Goal: Complete application form: Complete application form

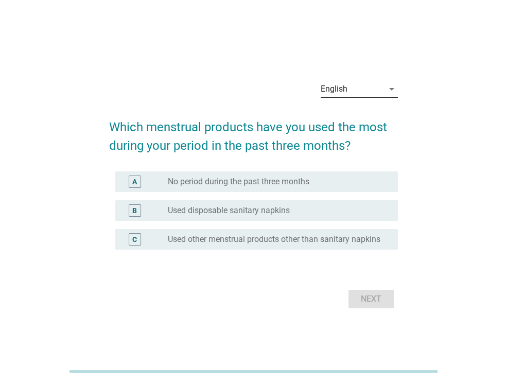
click at [363, 84] on div "English" at bounding box center [352, 89] width 63 height 16
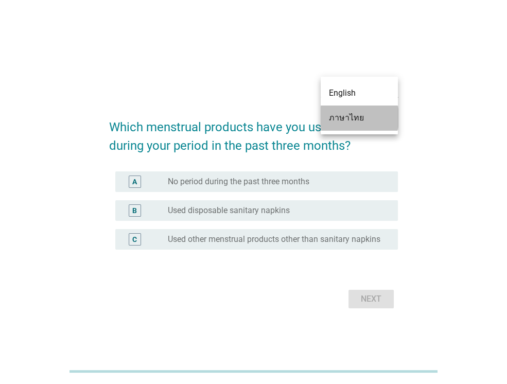
click at [345, 125] on div "ภาษาไทย" at bounding box center [359, 118] width 61 height 25
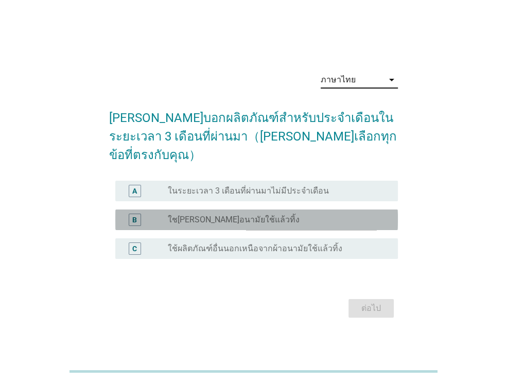
click at [202, 215] on label "ใช[PERSON_NAME]อนามัยใช้แล้วทิ้ง" at bounding box center [234, 220] width 132 height 10
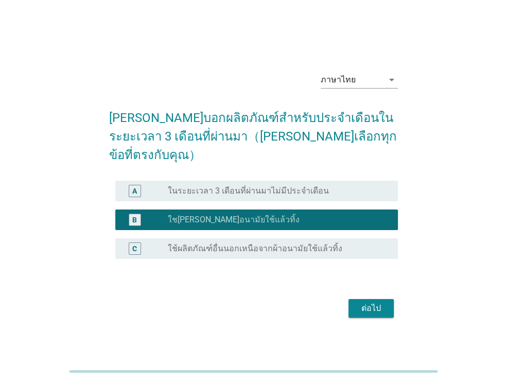
click at [377, 302] on div "ต่อไป" at bounding box center [371, 308] width 29 height 12
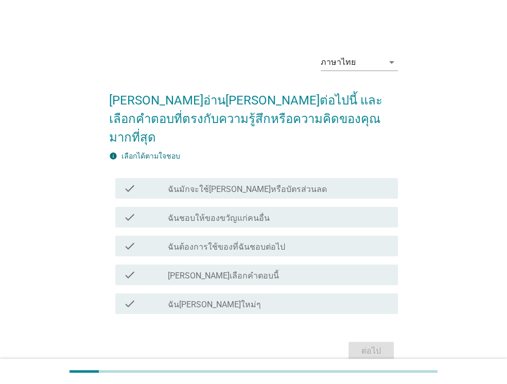
click at [202, 184] on label "ฉันมักจะใช้[PERSON_NAME]หรือบัตรส่วนลด" at bounding box center [247, 189] width 159 height 10
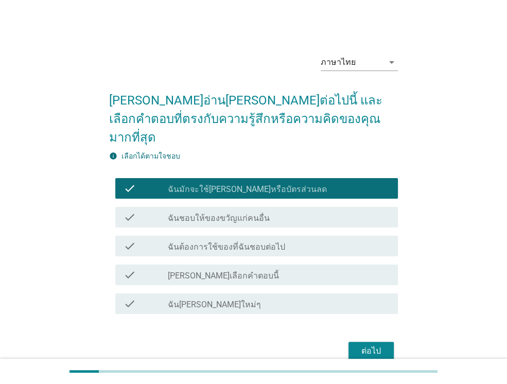
click at [204, 213] on label "ฉันชอบให้ของขวัญแก่คนอื่น" at bounding box center [219, 218] width 102 height 10
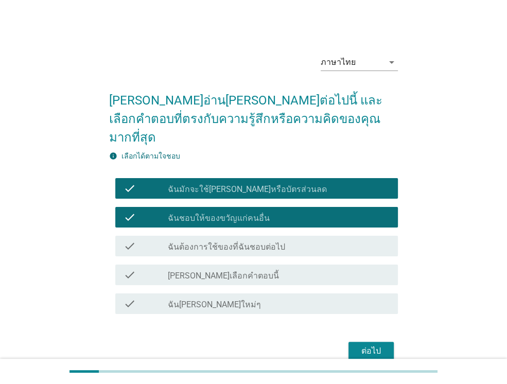
click at [240, 242] on label "ฉันต้องการใช้ของที่ฉันชอบต่อไป" at bounding box center [226, 247] width 117 height 10
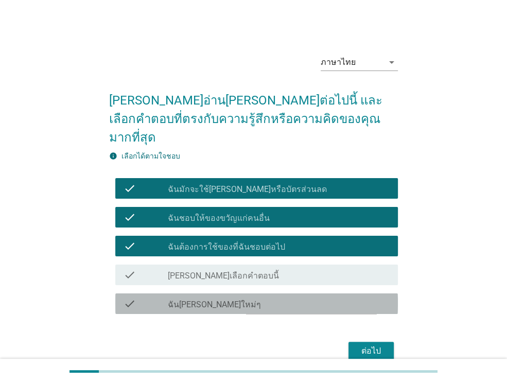
click at [220, 300] on label "ฉัน[PERSON_NAME]ใหม่ๆ" at bounding box center [214, 305] width 93 height 10
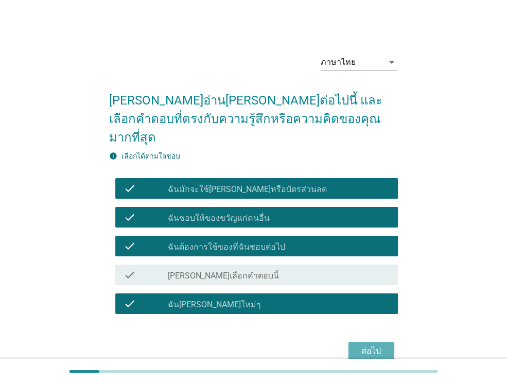
click at [377, 345] on div "ต่อไป" at bounding box center [371, 351] width 29 height 12
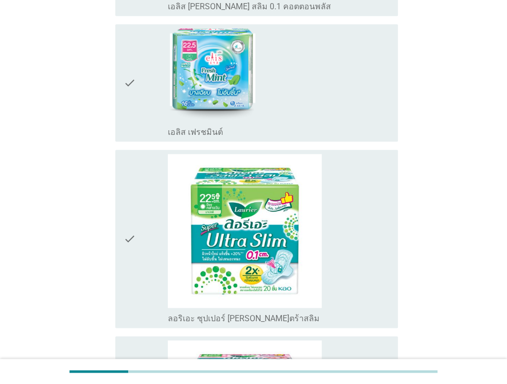
scroll to position [641, 0]
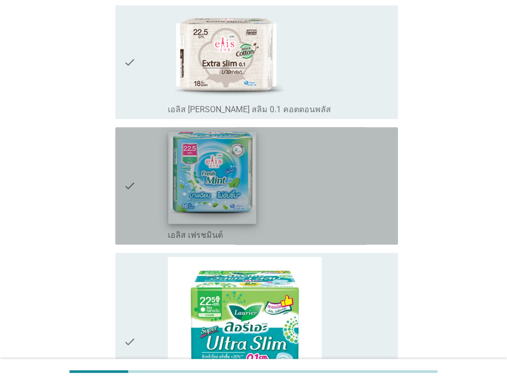
click at [222, 182] on img at bounding box center [212, 178] width 88 height 92
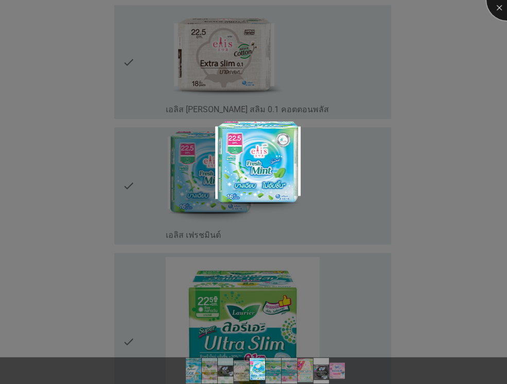
click at [498, 8] on div at bounding box center [507, -1] width 41 height 41
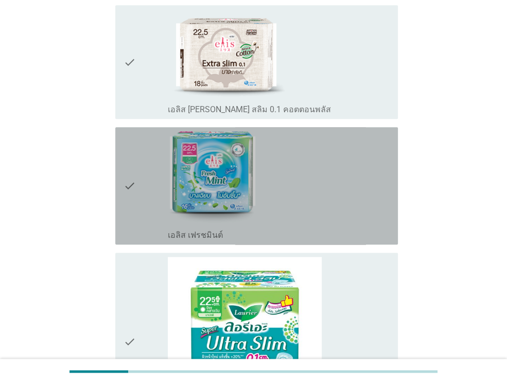
click at [121, 174] on div "check check_box_outline_blank เอลิส เฟรชมินต์" at bounding box center [256, 185] width 283 height 117
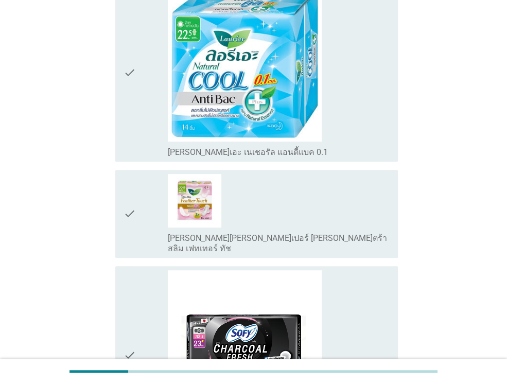
scroll to position [178, 0]
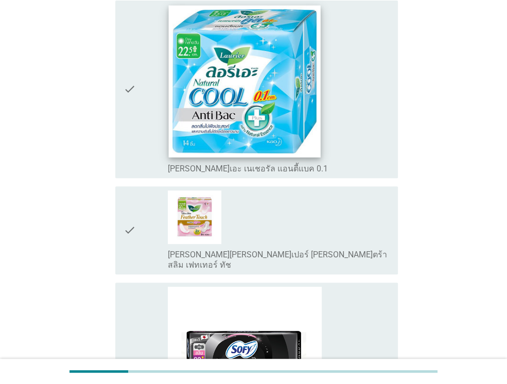
click at [255, 115] on img at bounding box center [245, 81] width 152 height 152
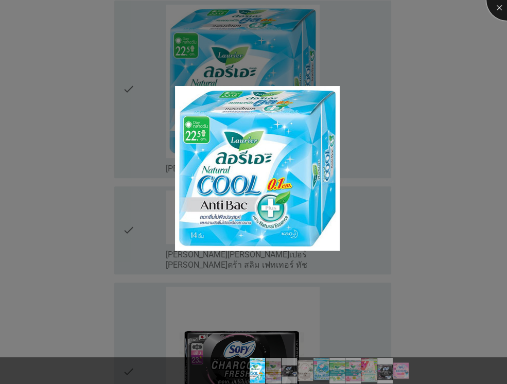
click at [501, 11] on div at bounding box center [507, -1] width 41 height 41
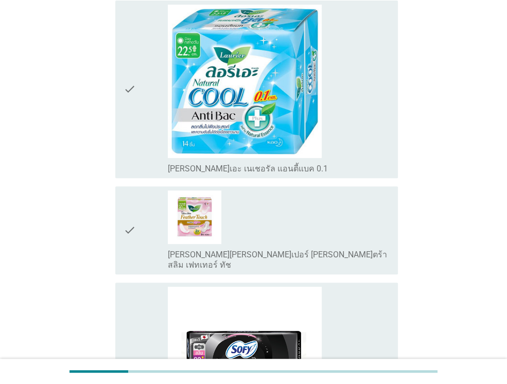
click at [154, 83] on div "check" at bounding box center [146, 89] width 44 height 169
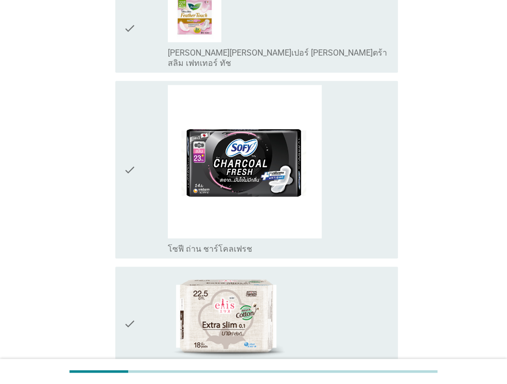
scroll to position [384, 0]
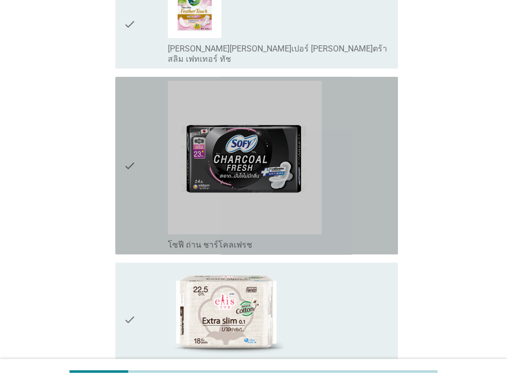
click at [131, 159] on icon "check" at bounding box center [130, 165] width 12 height 169
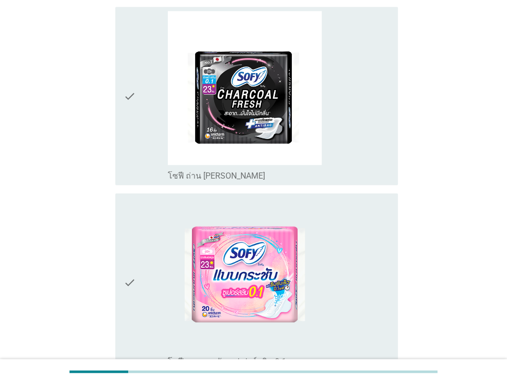
scroll to position [1465, 0]
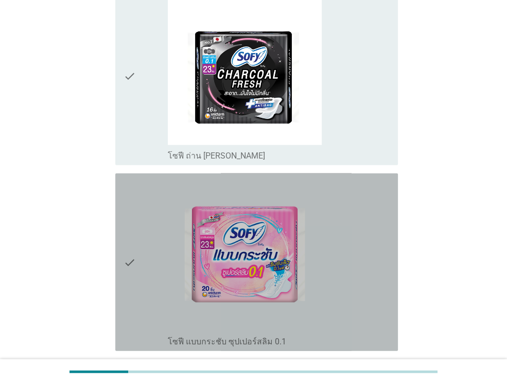
click at [133, 257] on icon "check" at bounding box center [130, 262] width 12 height 169
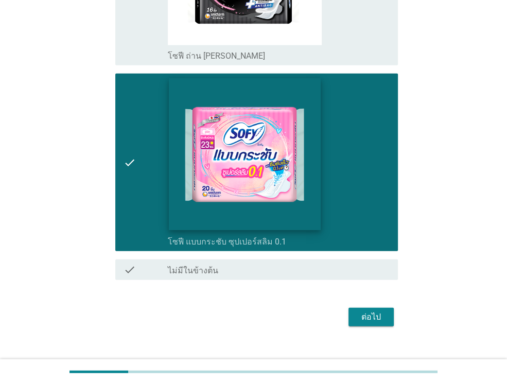
scroll to position [1568, 0]
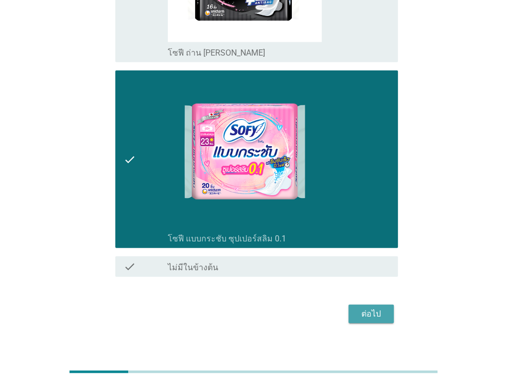
click at [359, 308] on div "ต่อไป" at bounding box center [371, 314] width 29 height 12
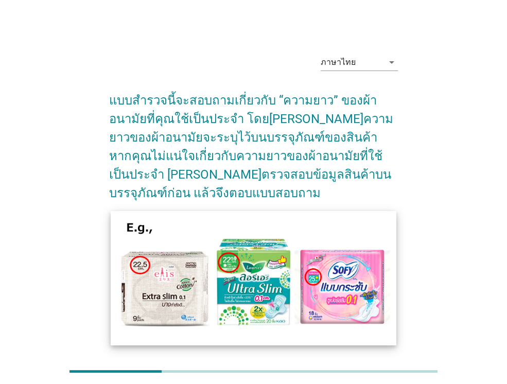
scroll to position [77, 0]
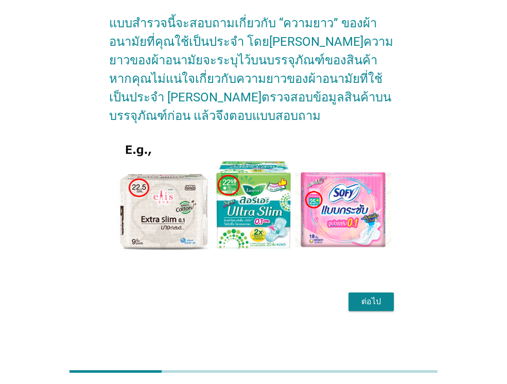
click at [373, 298] on div "ต่อไป" at bounding box center [371, 302] width 29 height 12
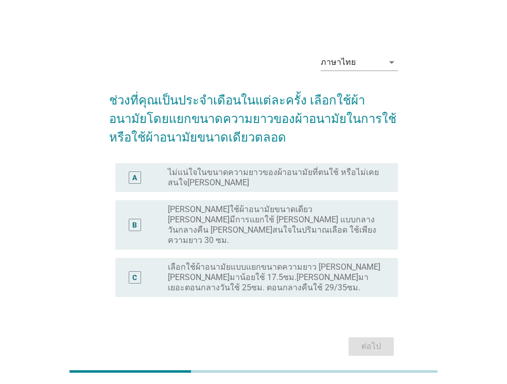
click at [288, 262] on label "เลือกใช้ผ้าอนามัยแบบแยกขนาดความยาว [PERSON_NAME] [PERSON_NAME]มาน้อยใช้ 17.5ซม.…" at bounding box center [275, 277] width 214 height 31
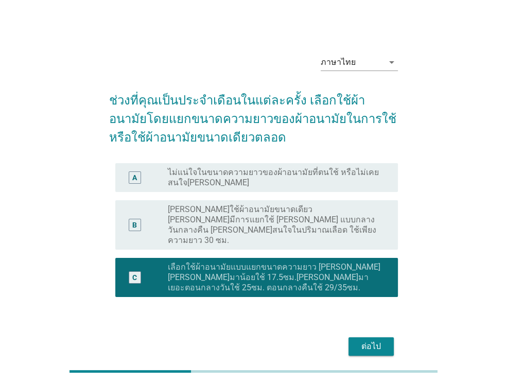
click at [364, 340] on div "ต่อไป" at bounding box center [371, 346] width 29 height 12
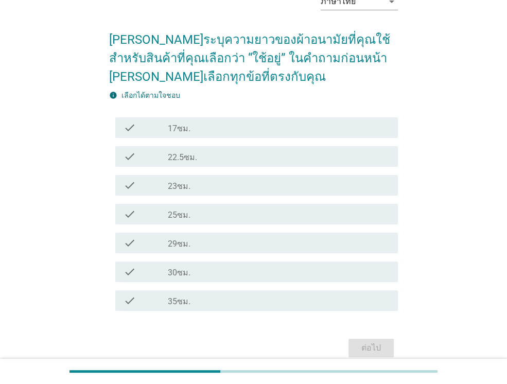
scroll to position [107, 0]
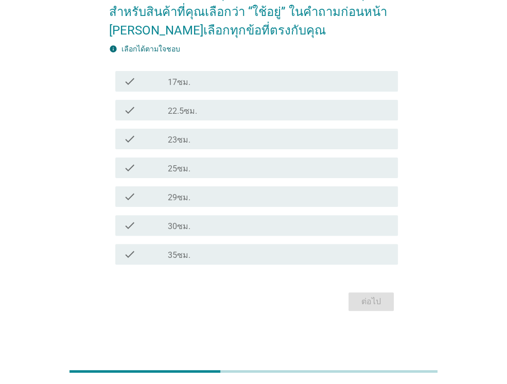
click at [183, 254] on label "35ซม." at bounding box center [179, 255] width 23 height 10
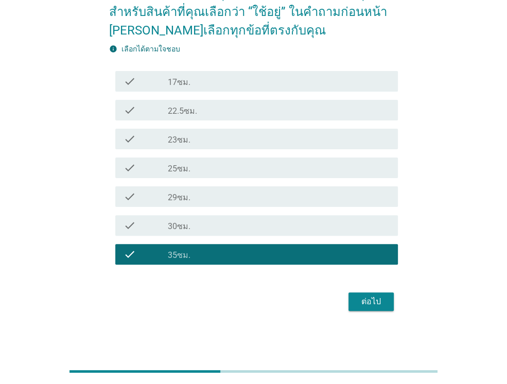
click at [155, 194] on div "check" at bounding box center [146, 197] width 44 height 12
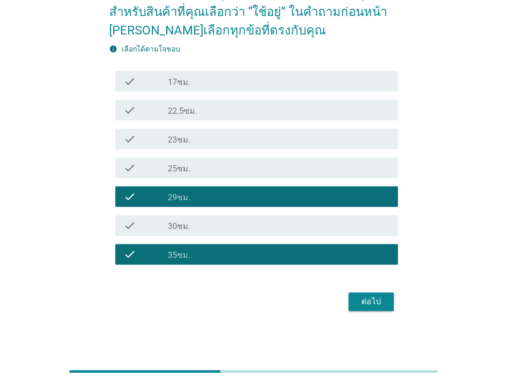
click at [165, 162] on div "check" at bounding box center [146, 168] width 44 height 12
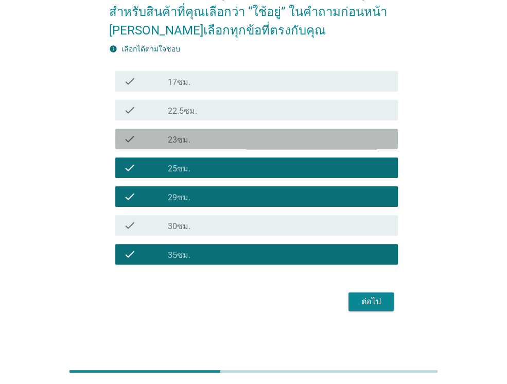
click at [175, 135] on label "23ซม." at bounding box center [179, 140] width 23 height 10
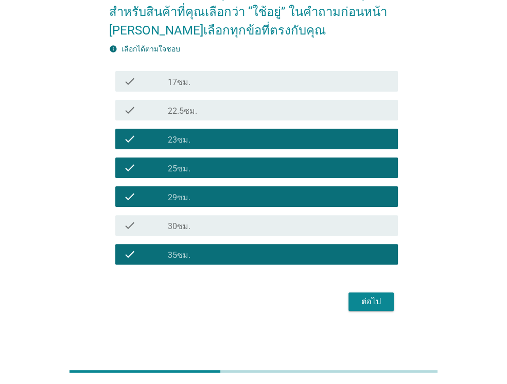
click at [372, 307] on div "ต่อไป" at bounding box center [371, 302] width 29 height 12
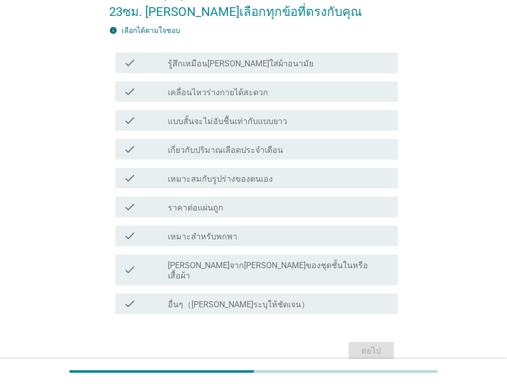
scroll to position [0, 0]
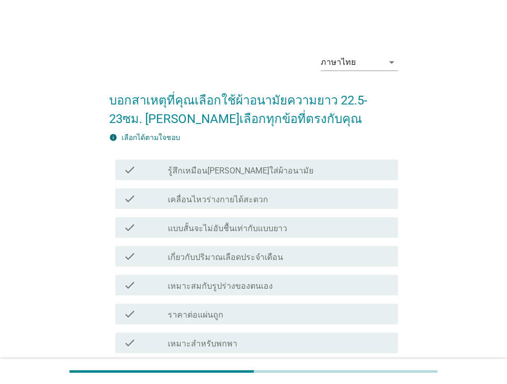
click at [246, 261] on label "เกี่ยวกับปริมาณเลือดประจำเดือน" at bounding box center [225, 257] width 115 height 10
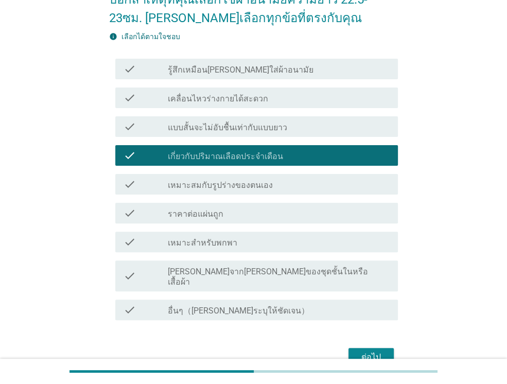
scroll to position [103, 0]
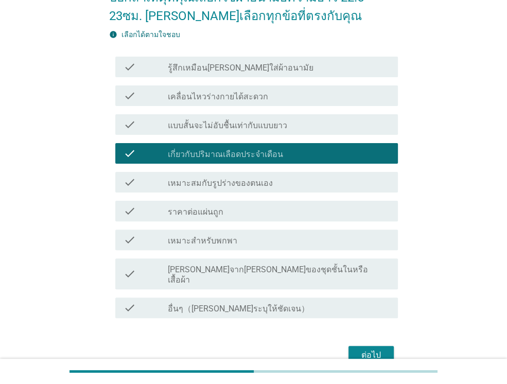
click at [243, 270] on label "[PERSON_NAME]จาก[PERSON_NAME]ของชุดชั้นในหรือเสื้อผ้า" at bounding box center [279, 275] width 222 height 21
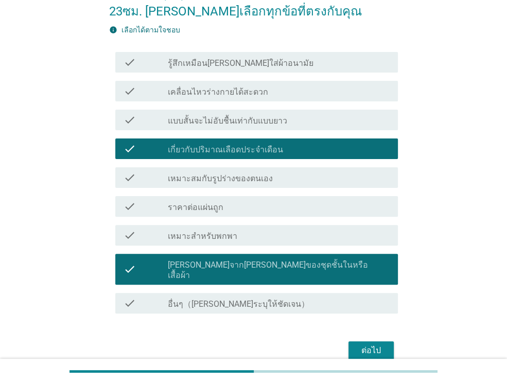
scroll to position [95, 0]
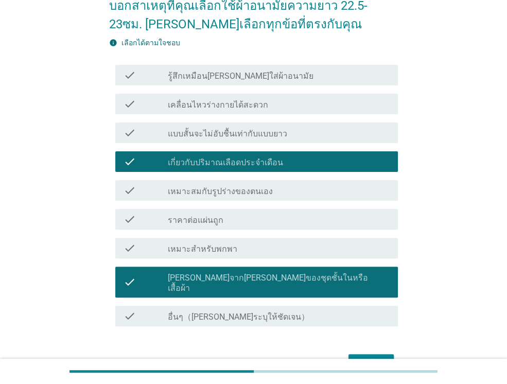
click at [220, 131] on label "แบบสั้นจะไม่อับชื้นเท่ากับแบบยาว" at bounding box center [227, 134] width 119 height 10
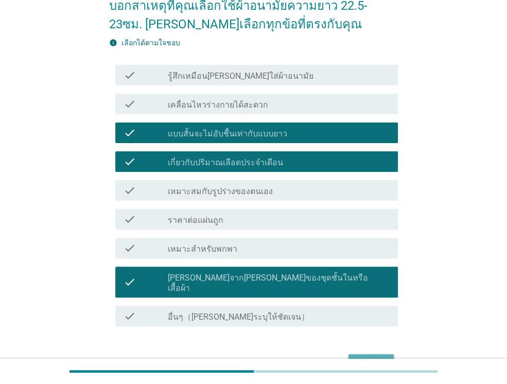
click at [369, 357] on div "ต่อไป" at bounding box center [371, 363] width 29 height 12
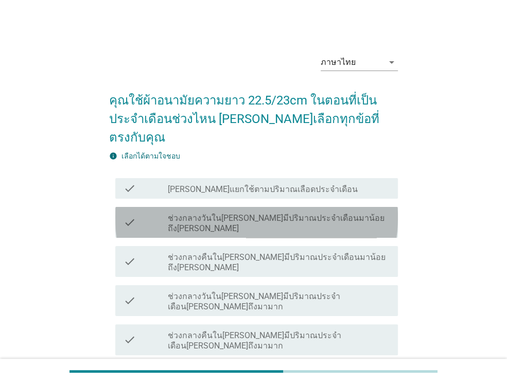
click at [313, 213] on label "ช่วงกลางวันใน[PERSON_NAME]มีปริมาณประจำเดือนมาน้อยถึง[PERSON_NAME]" at bounding box center [279, 223] width 222 height 21
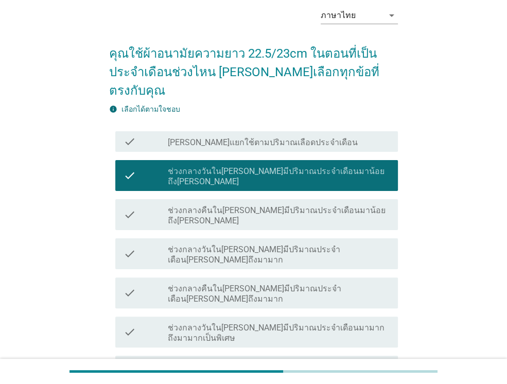
scroll to position [103, 0]
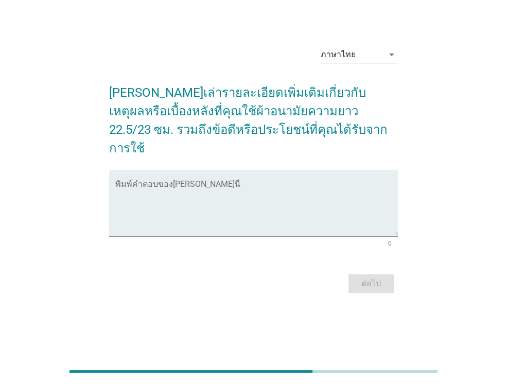
scroll to position [0, 0]
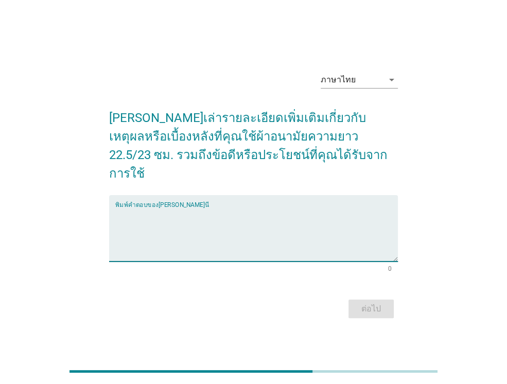
click at [136, 208] on textarea "พิมพ์คำตอบของคุณ ที่นี่" at bounding box center [256, 235] width 283 height 54
type textarea "w"
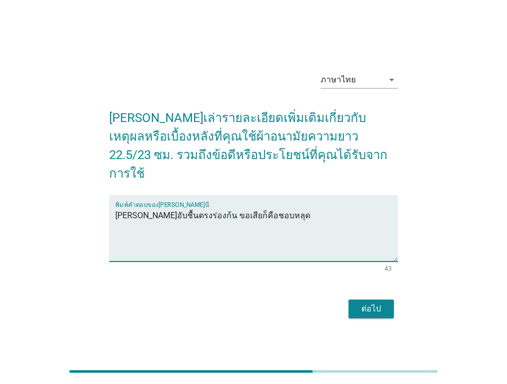
type textarea "[PERSON_NAME]อับชื้นตรงร่องก้น ขอเสียก็คือชอบหลุด"
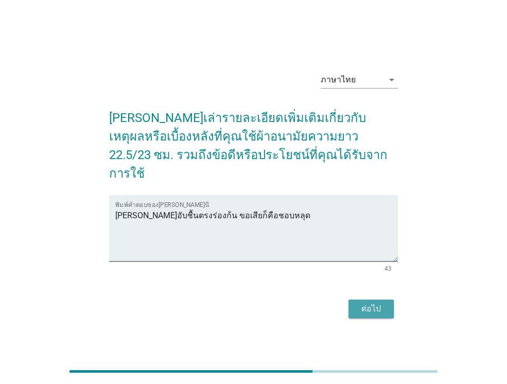
click at [386, 300] on button "ต่อไป" at bounding box center [371, 309] width 45 height 19
